Goal: Transaction & Acquisition: Purchase product/service

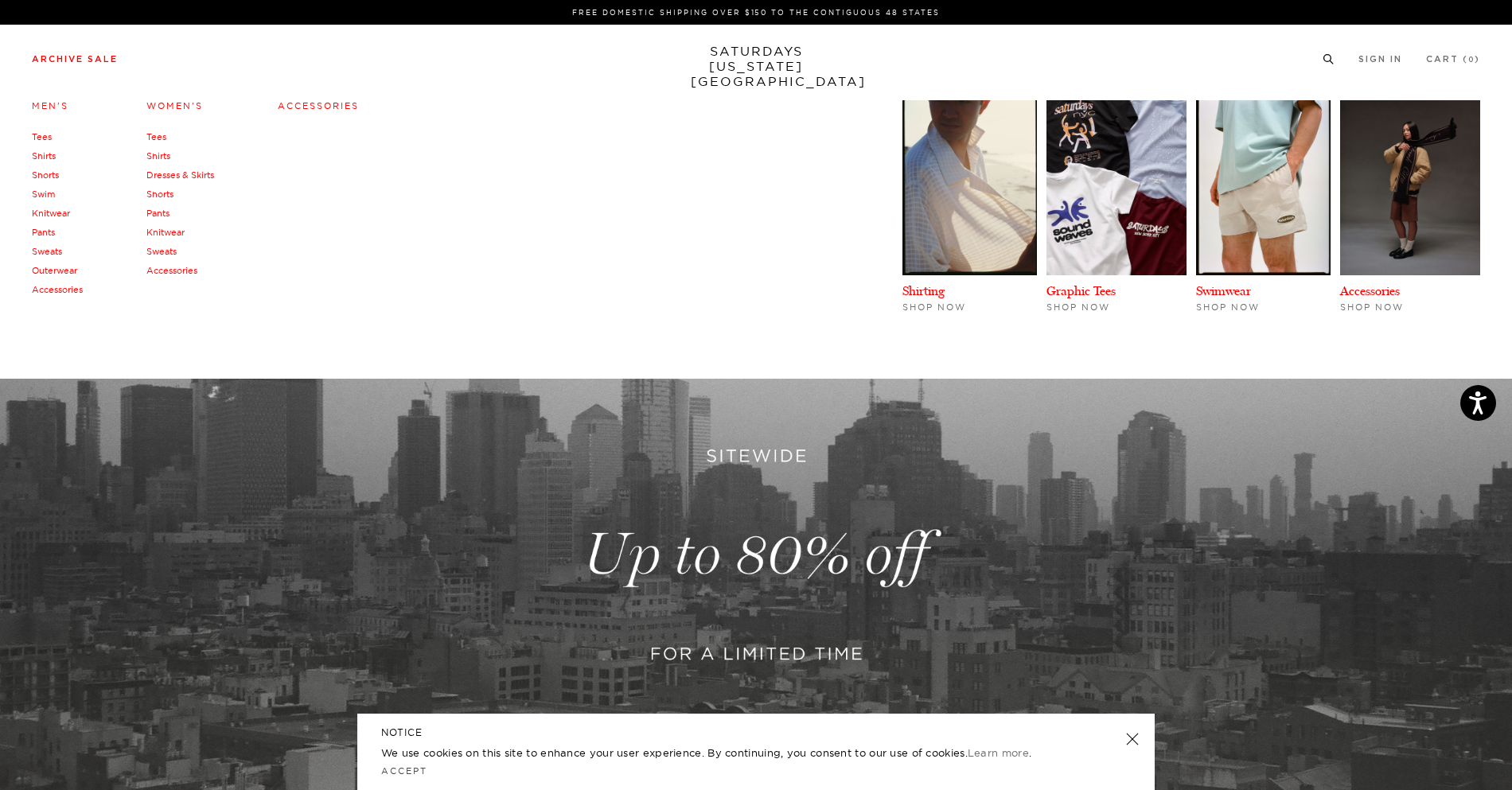
click at [83, 60] on link "Archive Sale" at bounding box center [75, 60] width 86 height 9
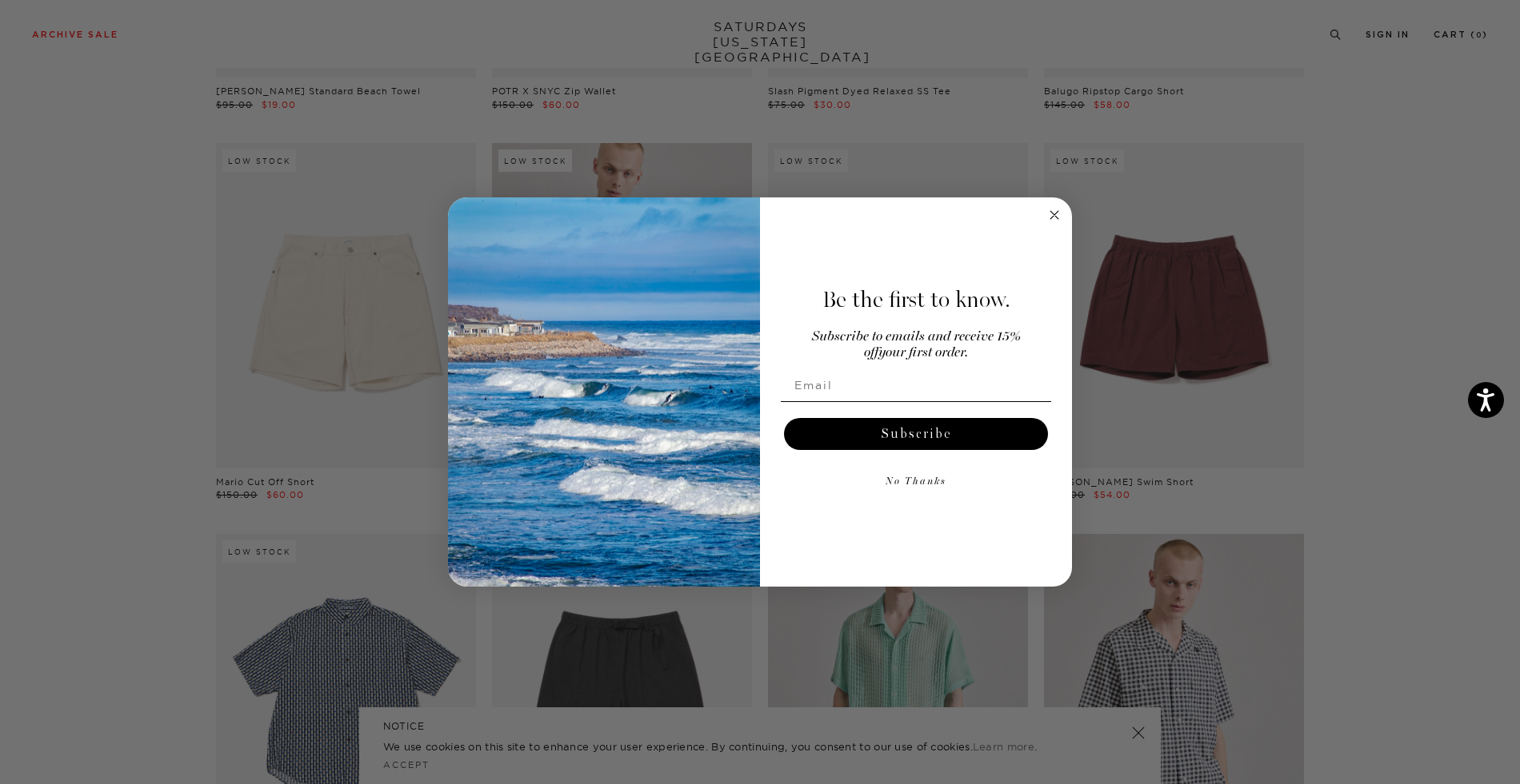
scroll to position [2257, 0]
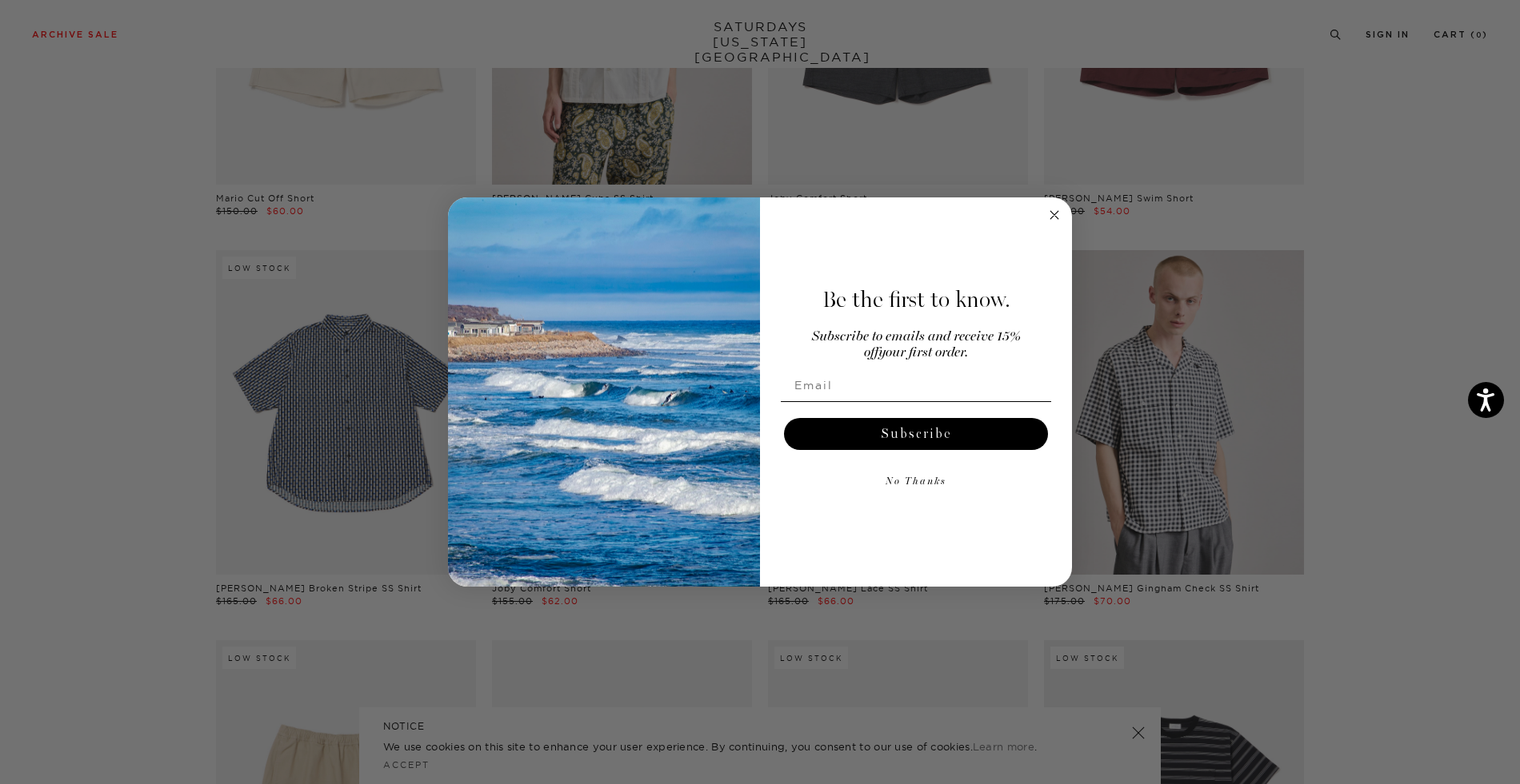
click at [1053, 216] on circle "Close dialog" at bounding box center [1055, 215] width 18 height 18
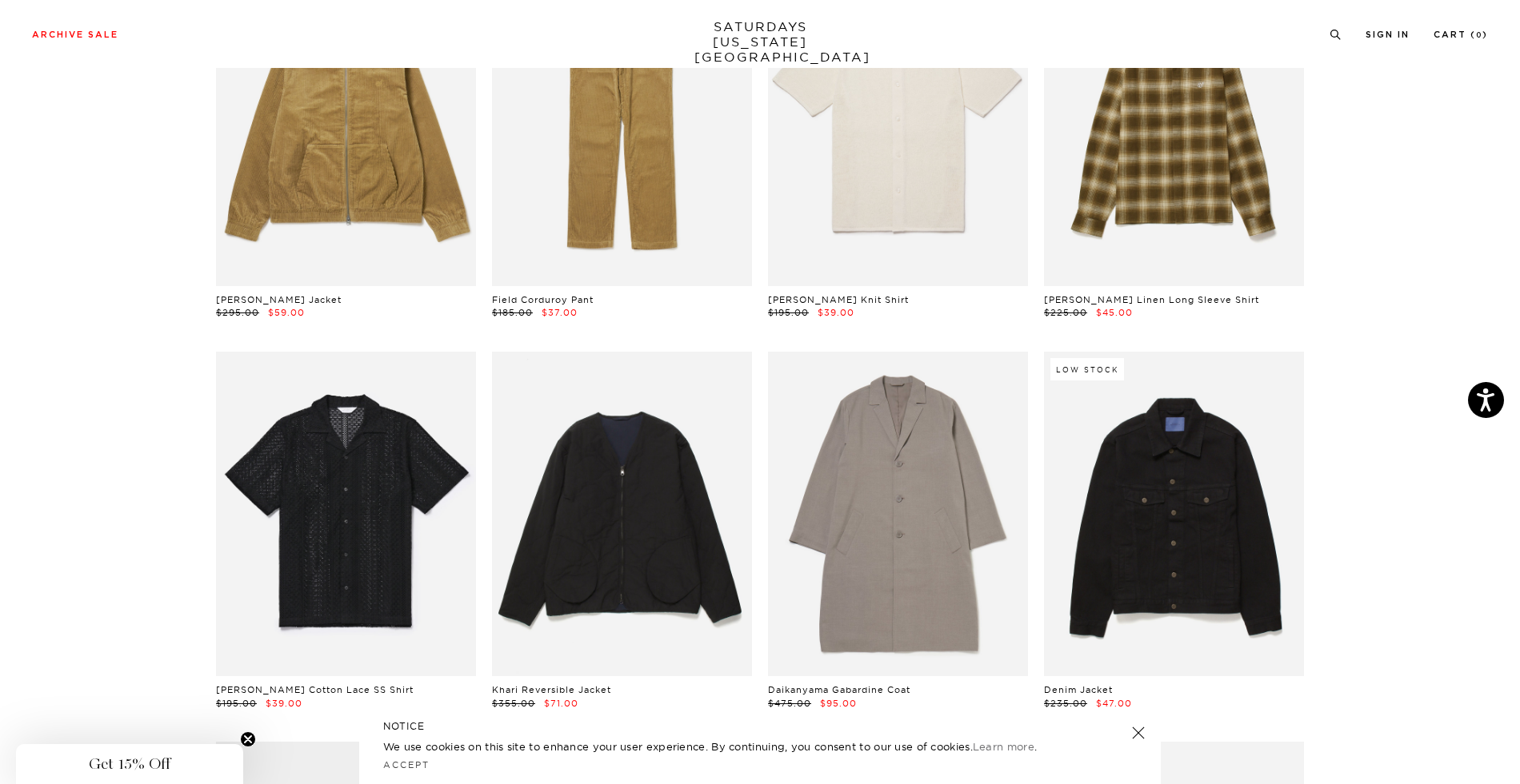
scroll to position [4938, 0]
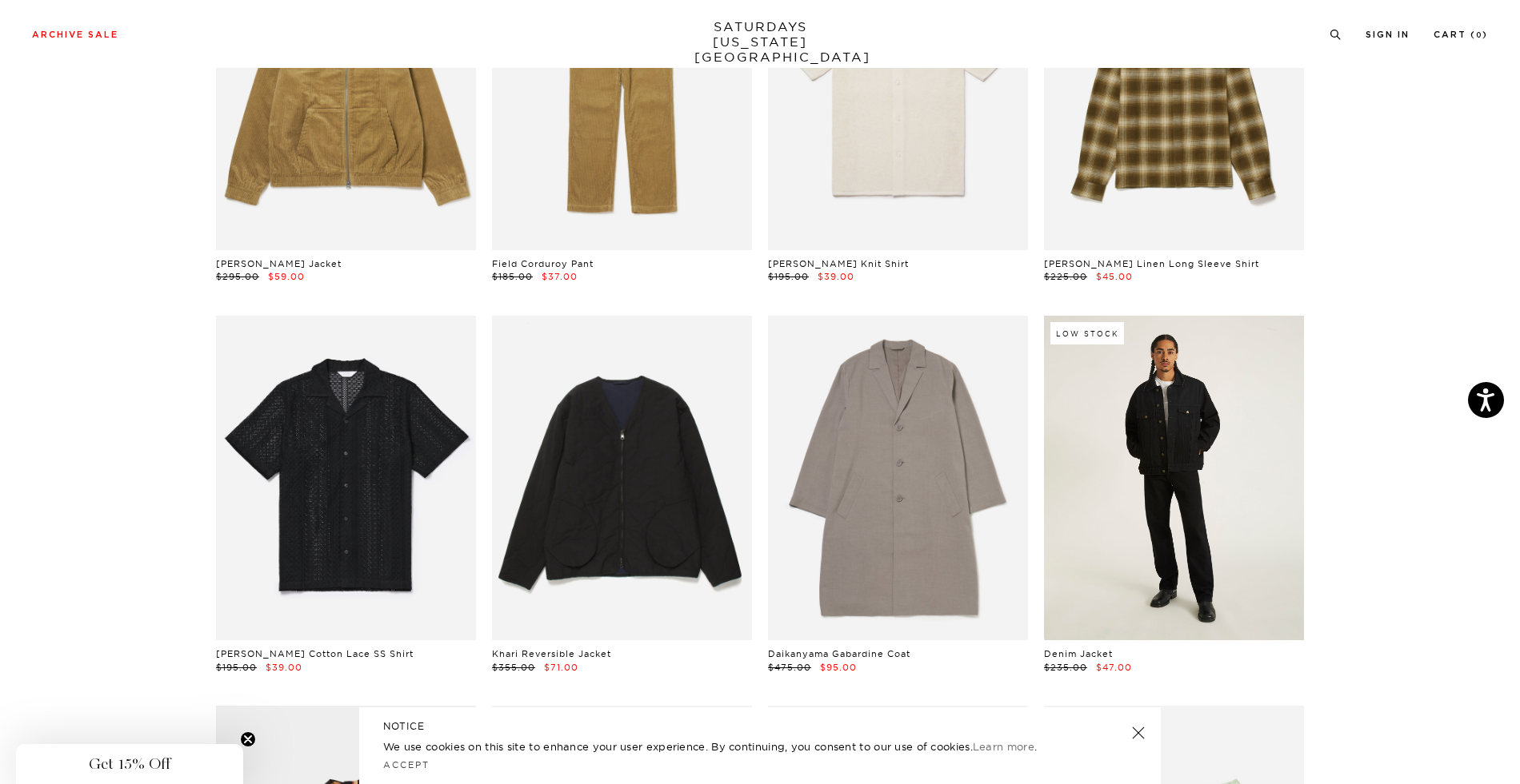
click at [1221, 481] on link at bounding box center [1174, 478] width 260 height 324
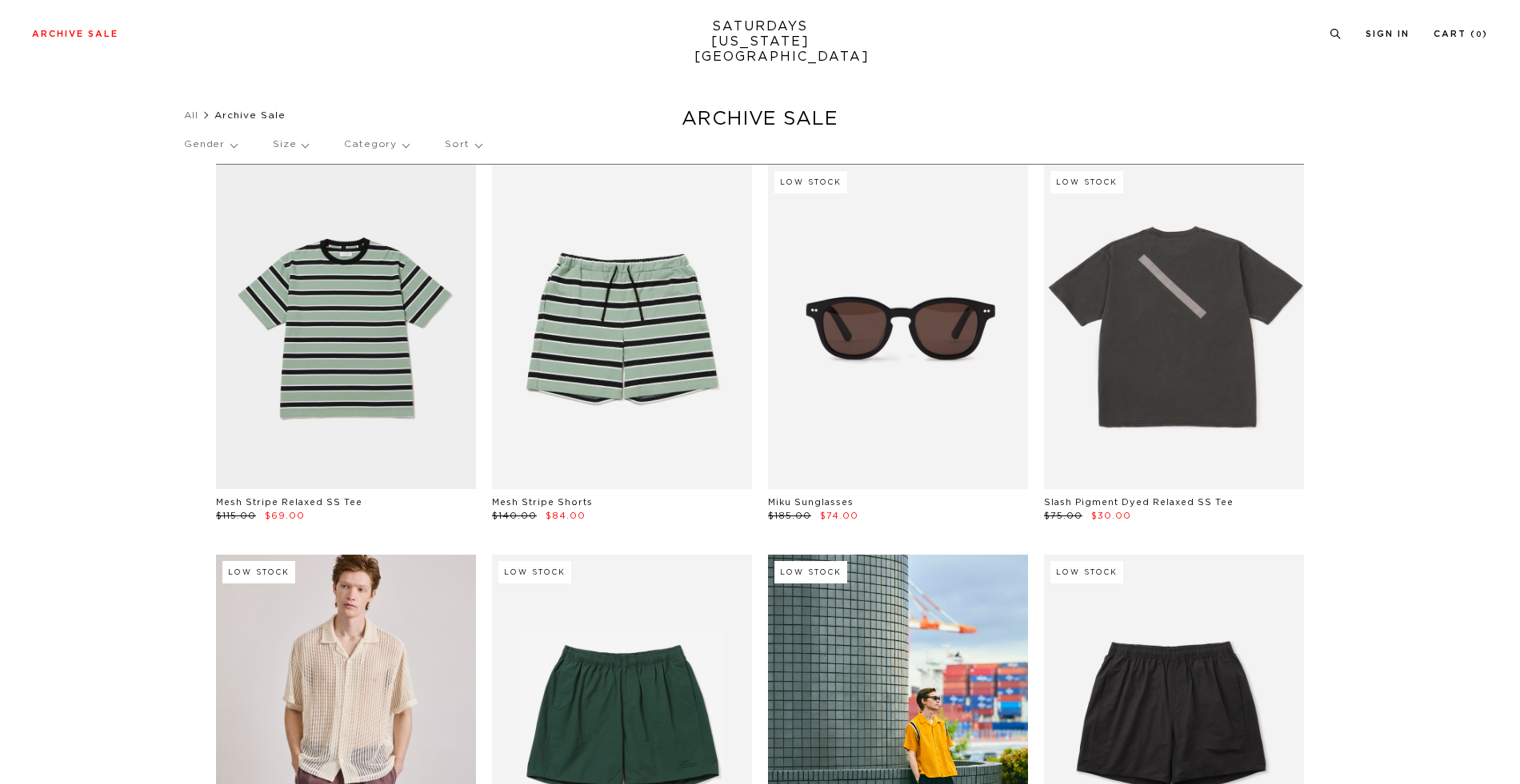
scroll to position [4938, 0]
